Goal: Task Accomplishment & Management: Manage account settings

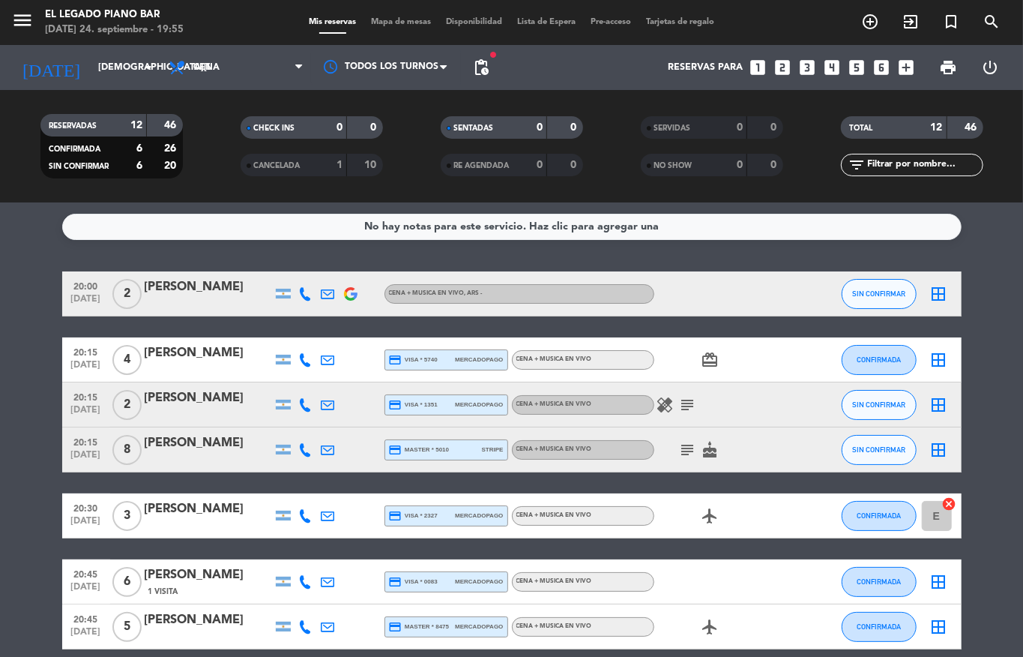
click at [199, 291] on div "[PERSON_NAME]" at bounding box center [208, 286] width 127 height 19
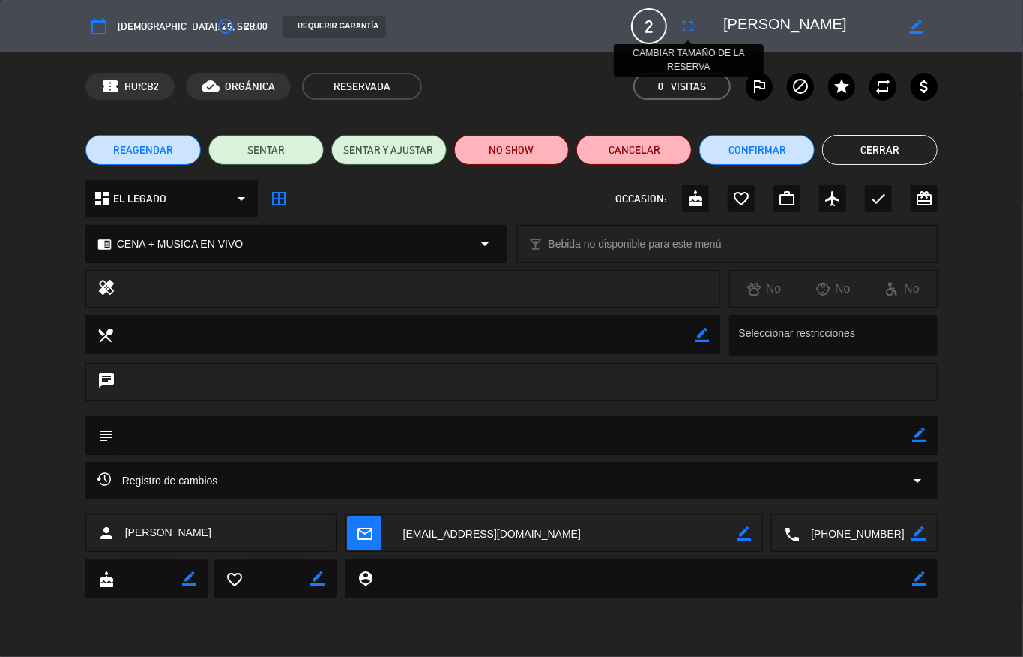
click at [676, 24] on button "fullscreen" at bounding box center [688, 26] width 27 height 27
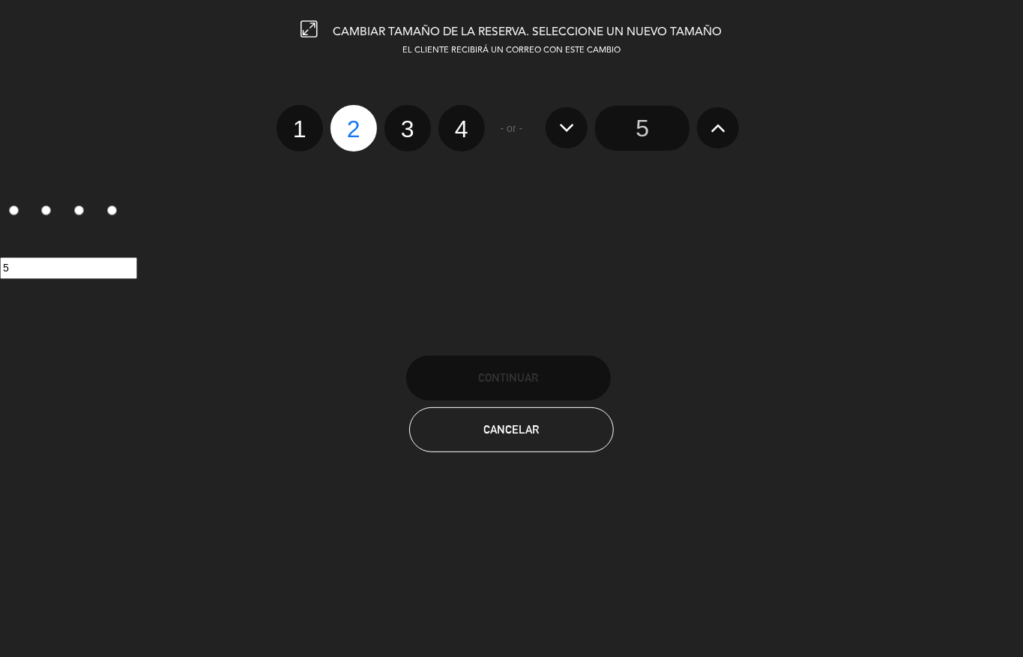
drag, startPoint x: 409, startPoint y: 133, endPoint x: 408, endPoint y: 202, distance: 69.7
click at [409, 132] on label "3" at bounding box center [408, 128] width 46 height 46
click at [409, 121] on input "3" at bounding box center [406, 116] width 10 height 10
radio input "true"
radio input "false"
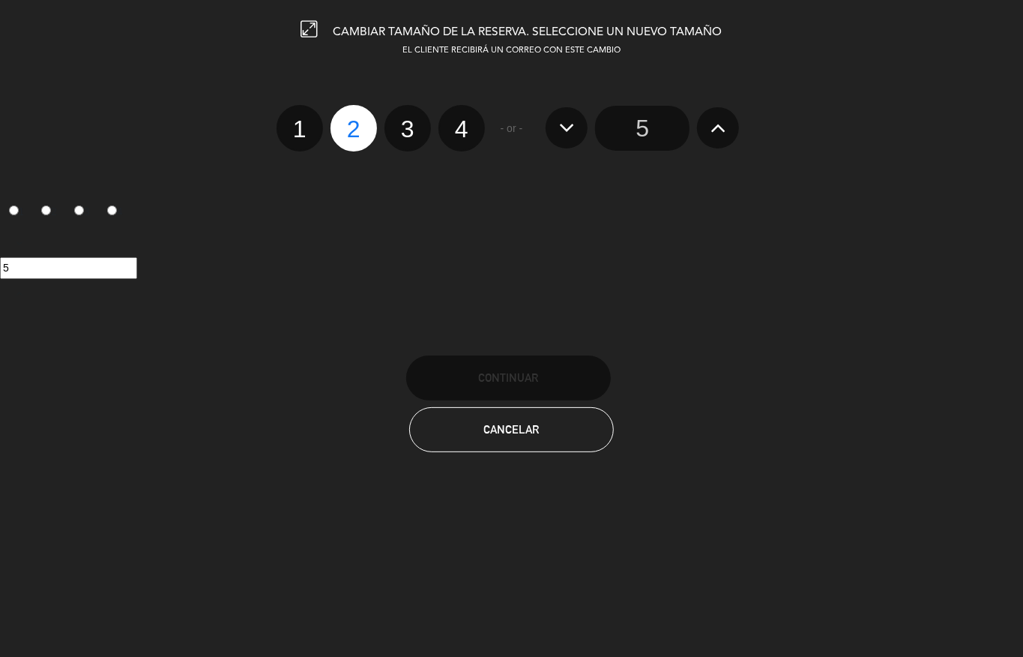
radio input "false"
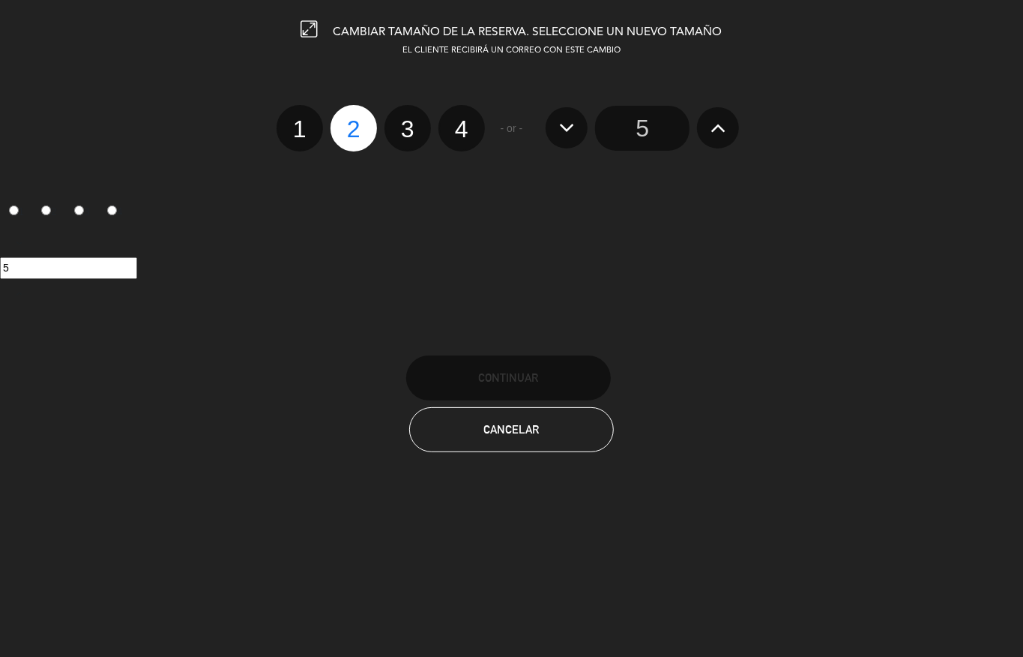
radio input "true"
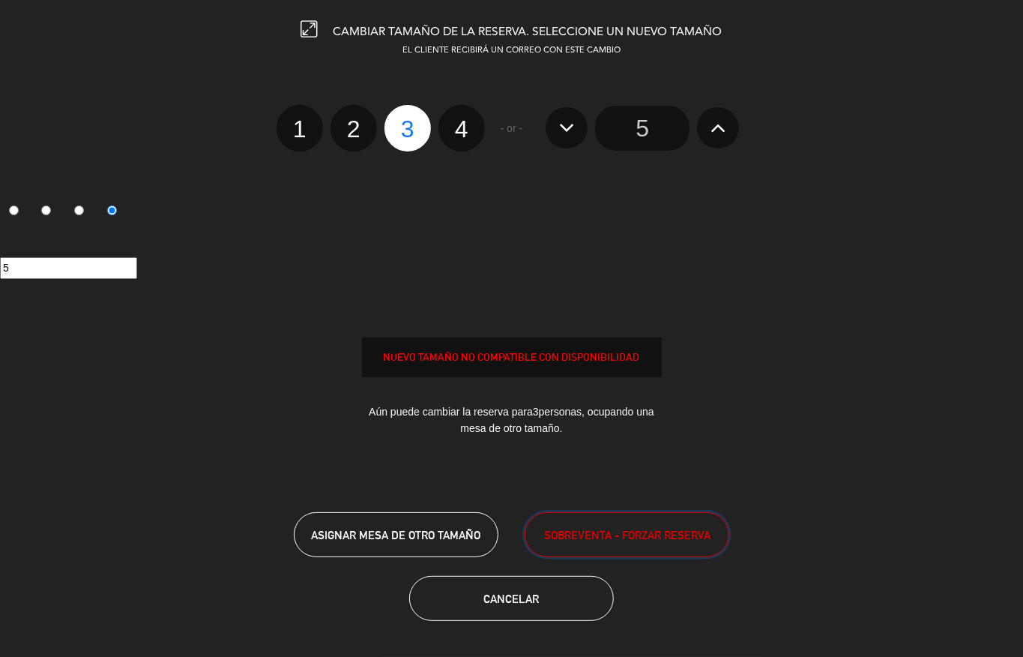
click at [642, 540] on span "SOBREVENTA - FORZAR RESERVA" at bounding box center [627, 534] width 166 height 17
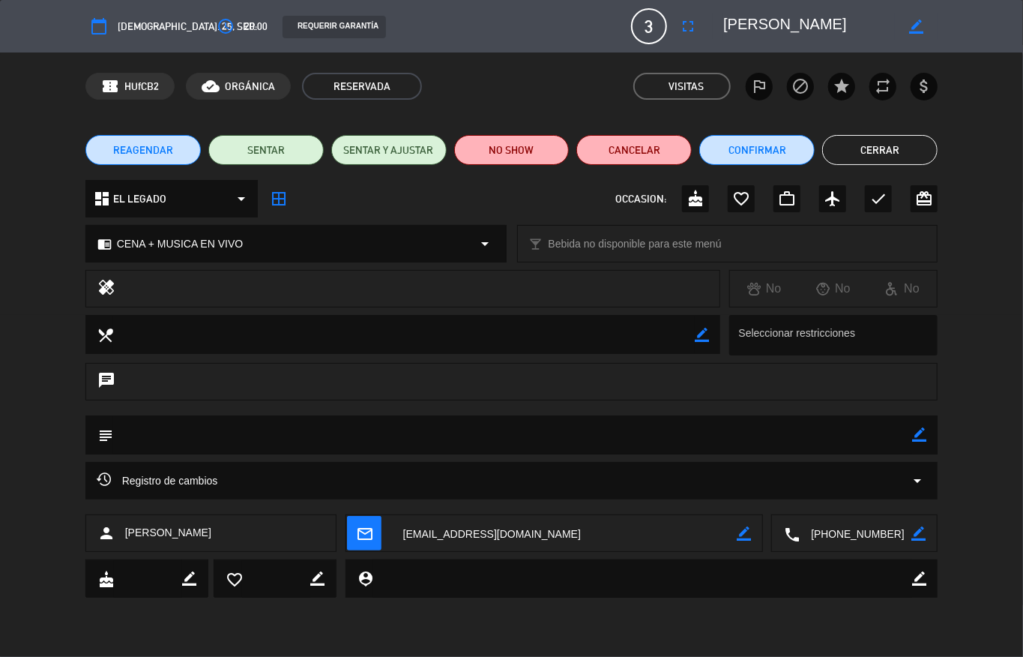
click at [912, 147] on button "Cerrar" at bounding box center [879, 150] width 115 height 30
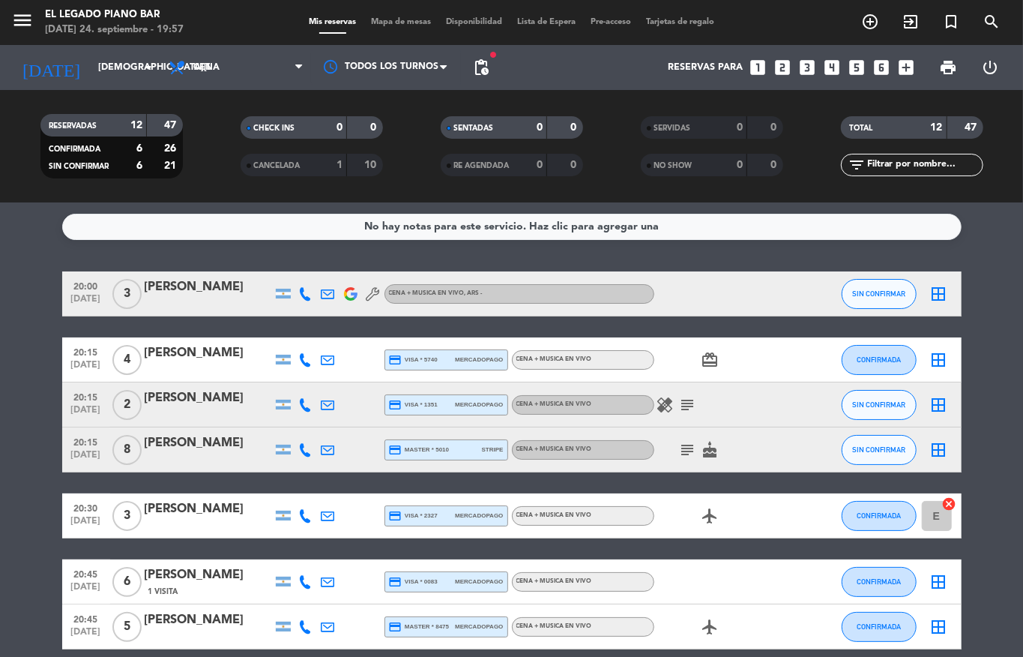
drag, startPoint x: 214, startPoint y: 339, endPoint x: 204, endPoint y: 322, distance: 19.5
drag, startPoint x: 204, startPoint y: 322, endPoint x: 229, endPoint y: 244, distance: 82.0
click at [229, 244] on div "No hay notas para este servicio. Haz clic para agregar una 20:00 [DATE] 3 [PERS…" at bounding box center [511, 429] width 1023 height 454
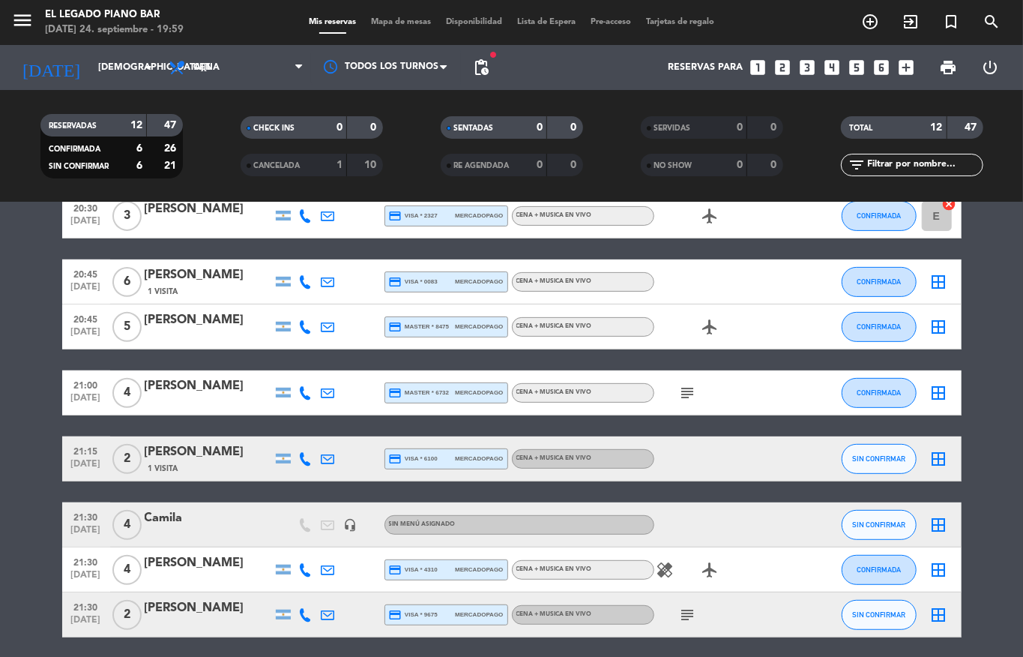
scroll to position [355, 0]
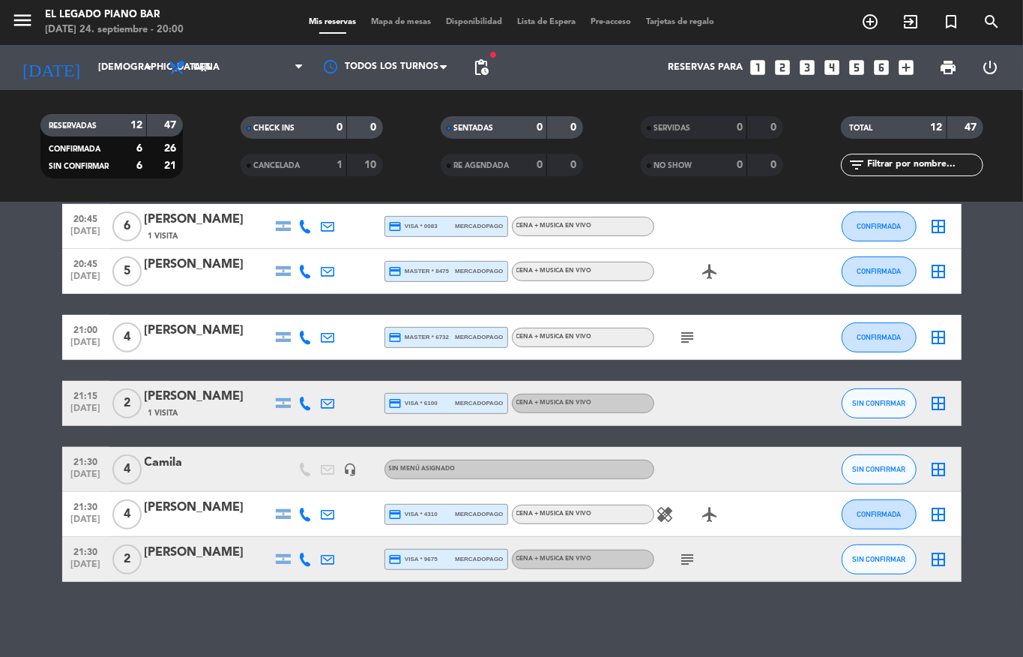
click at [189, 469] on div "Camila" at bounding box center [208, 462] width 127 height 19
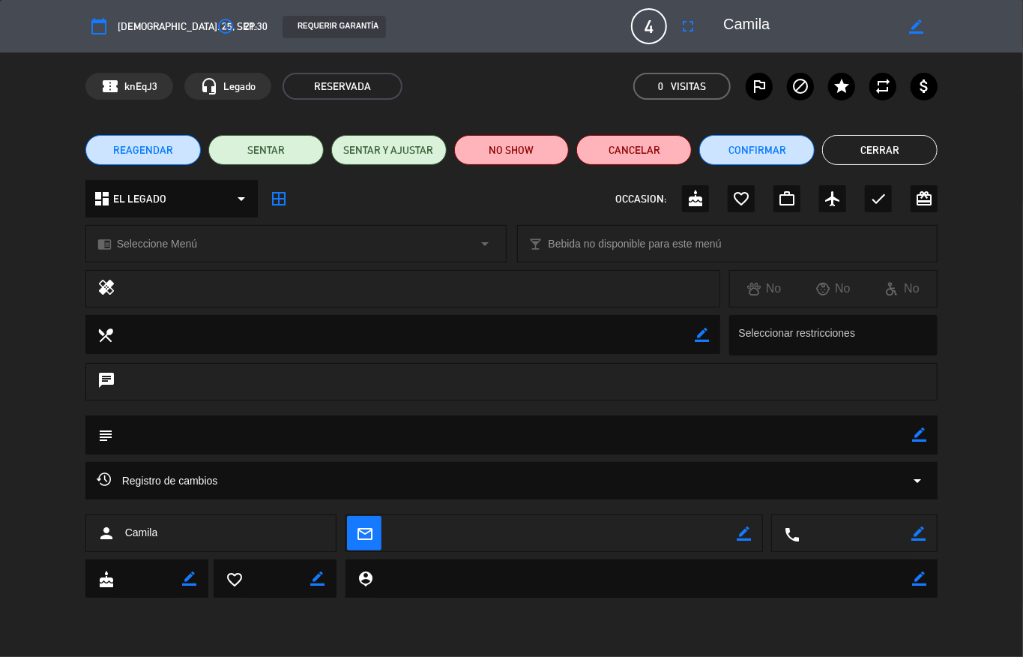
click at [660, 37] on span "4" at bounding box center [649, 26] width 36 height 36
click at [687, 25] on icon "fullscreen" at bounding box center [688, 26] width 18 height 18
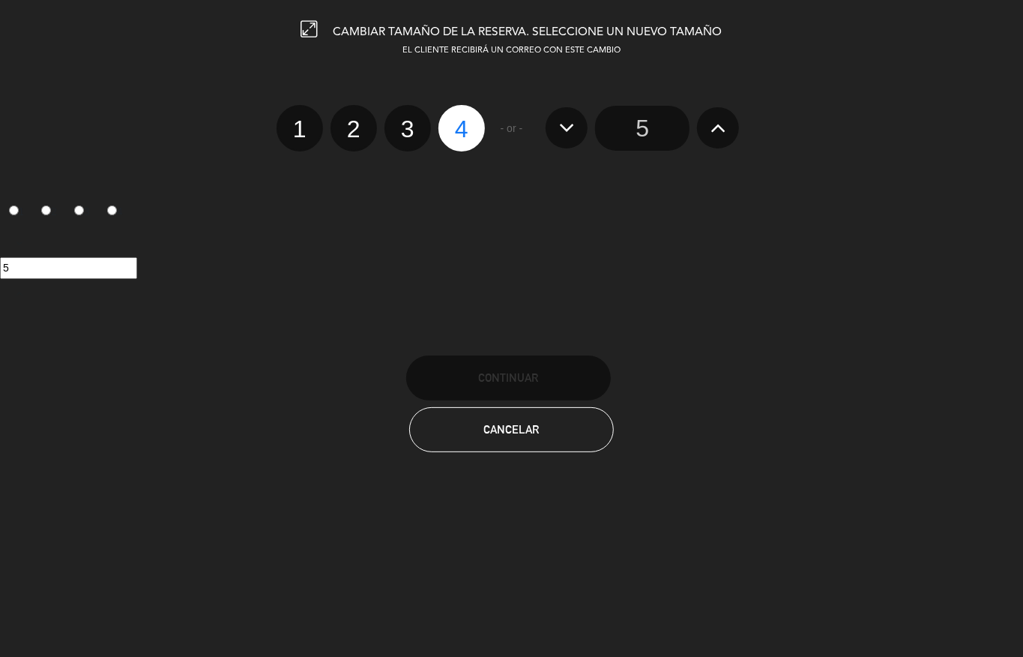
click at [399, 126] on label "3" at bounding box center [408, 128] width 46 height 46
click at [401, 121] on input "3" at bounding box center [406, 116] width 10 height 10
radio input "true"
radio input "false"
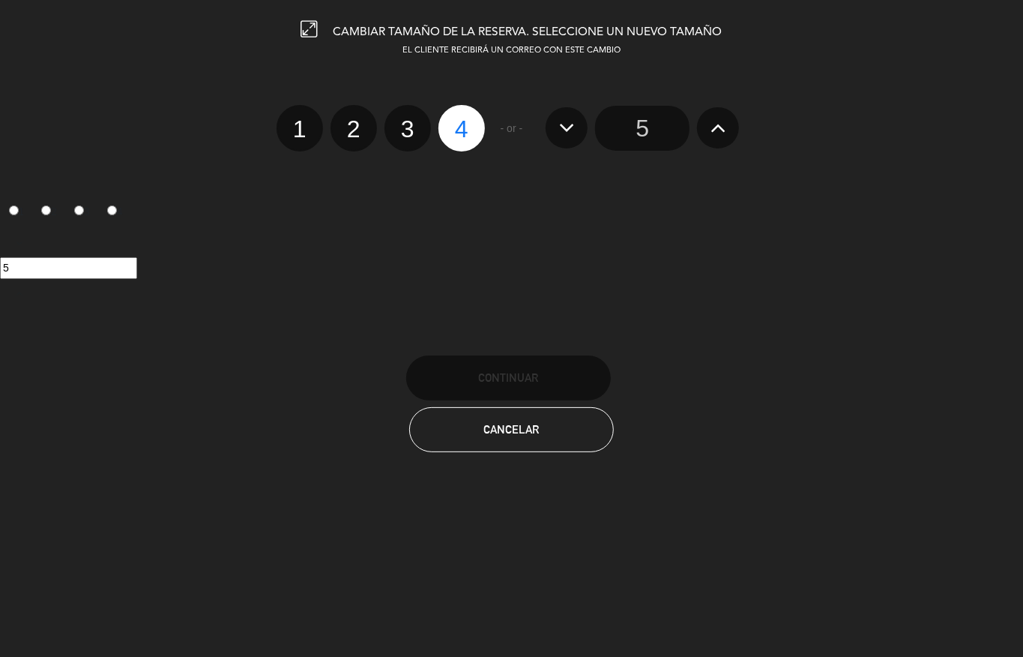
radio input "false"
radio input "true"
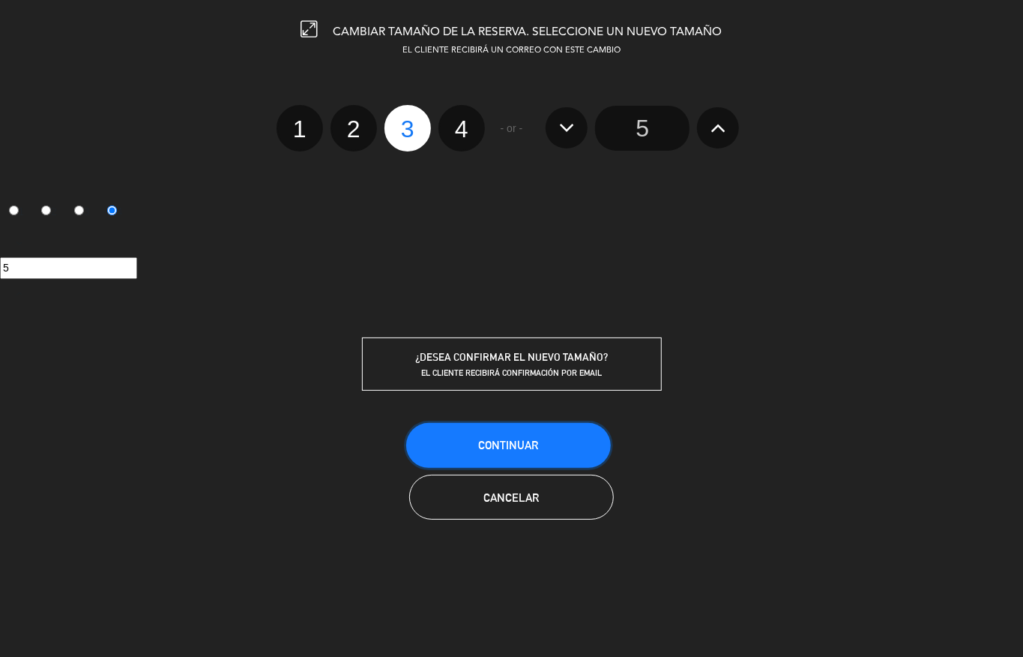
click at [513, 439] on span "Continuar" at bounding box center [508, 445] width 60 height 13
